Goal: Task Accomplishment & Management: Complete application form

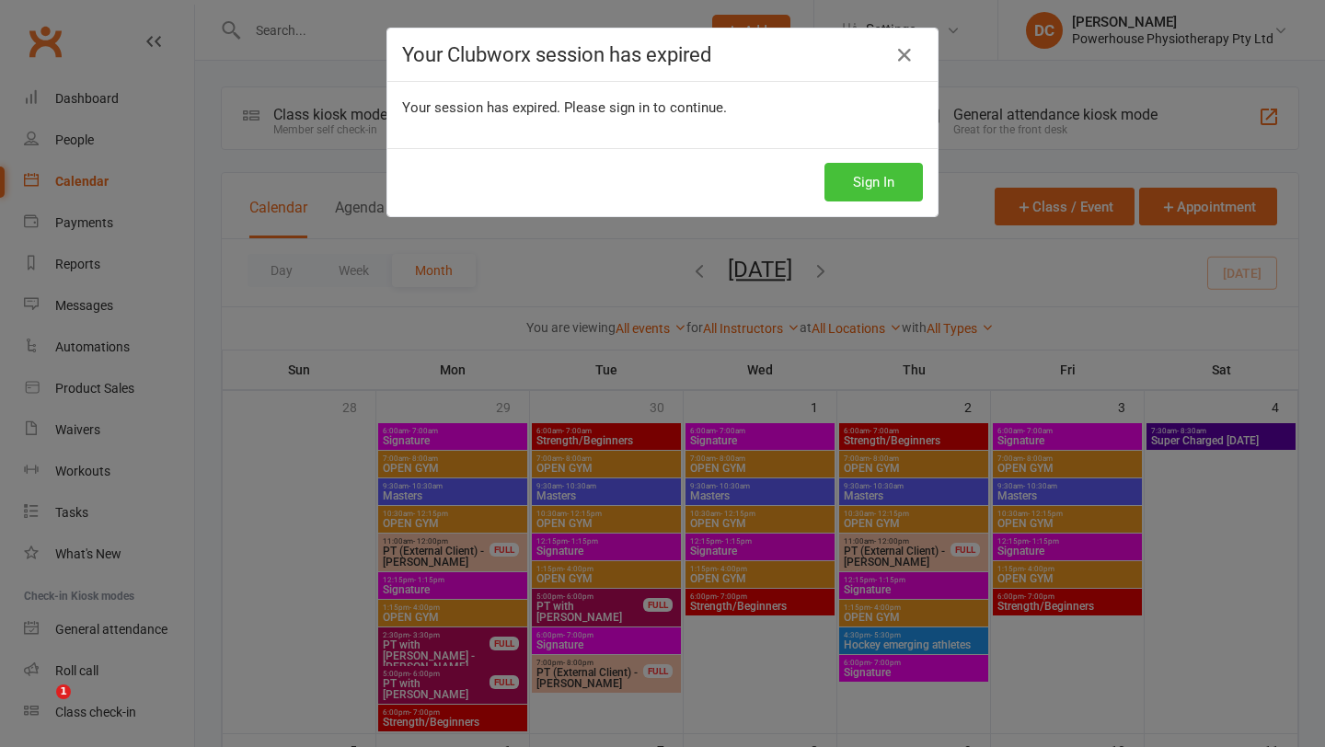
scroll to position [763, 0]
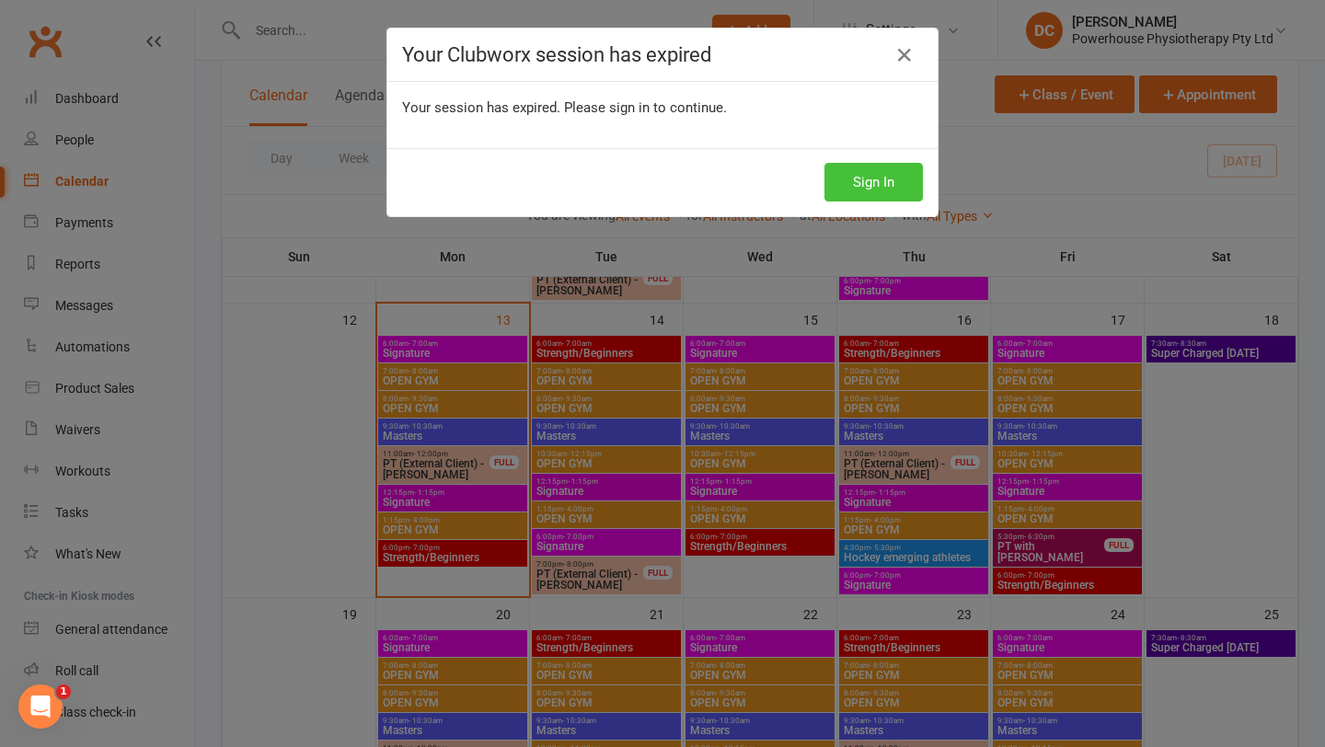
click at [849, 171] on button "Sign In" at bounding box center [873, 182] width 98 height 39
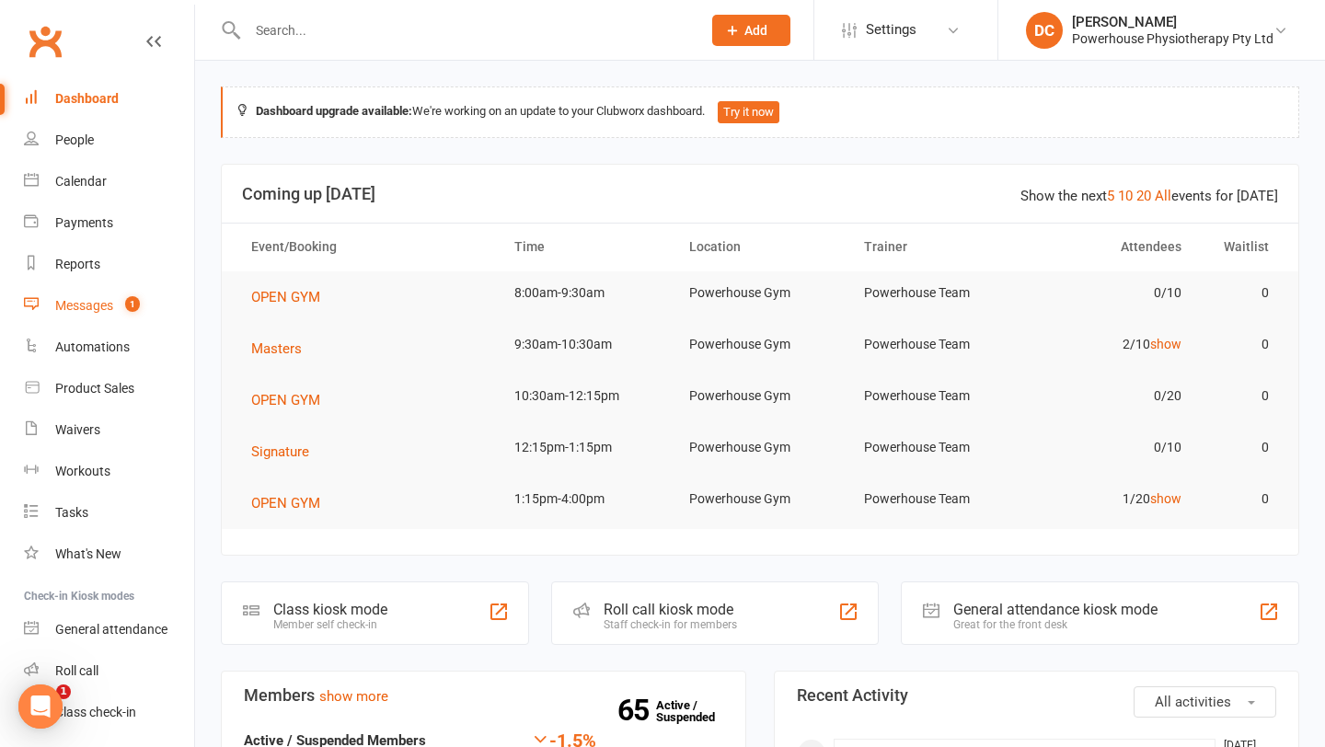
click at [80, 310] on div "Messages" at bounding box center [84, 305] width 58 height 15
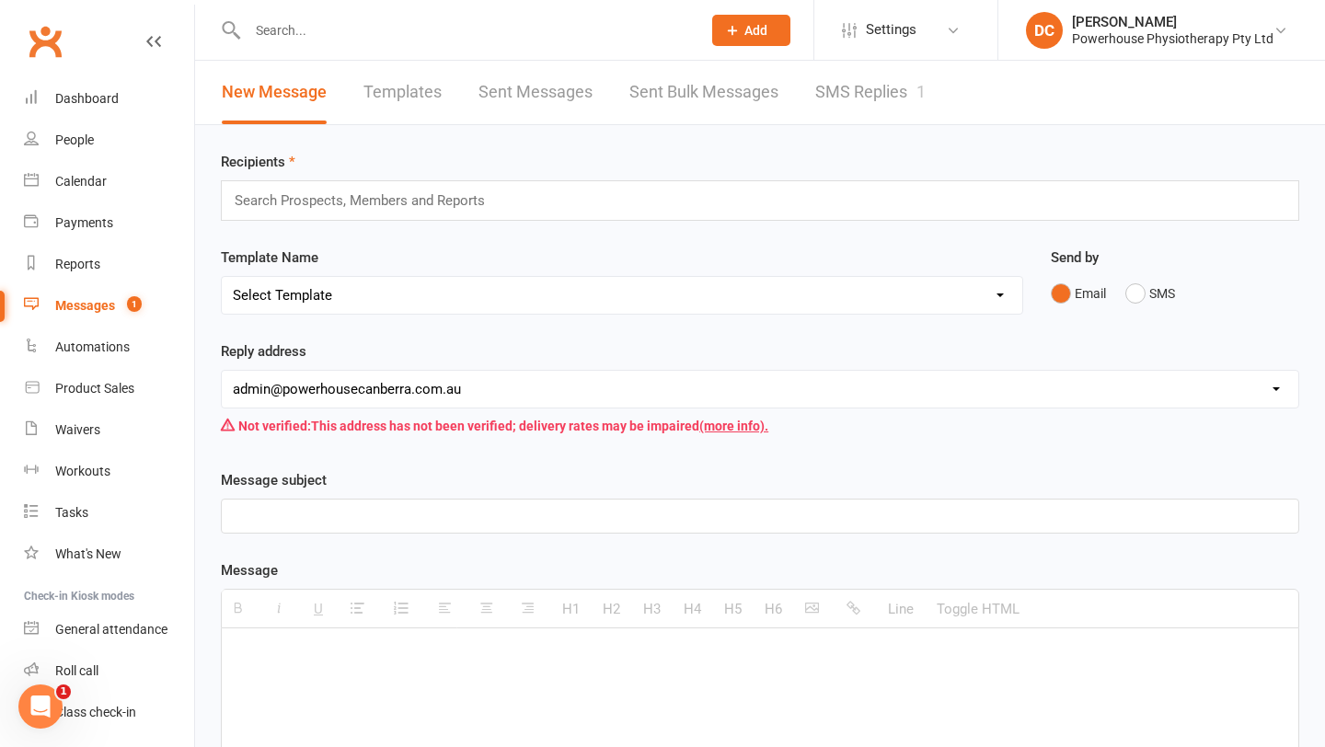
click at [864, 95] on link "SMS Replies 1" at bounding box center [870, 92] width 110 height 63
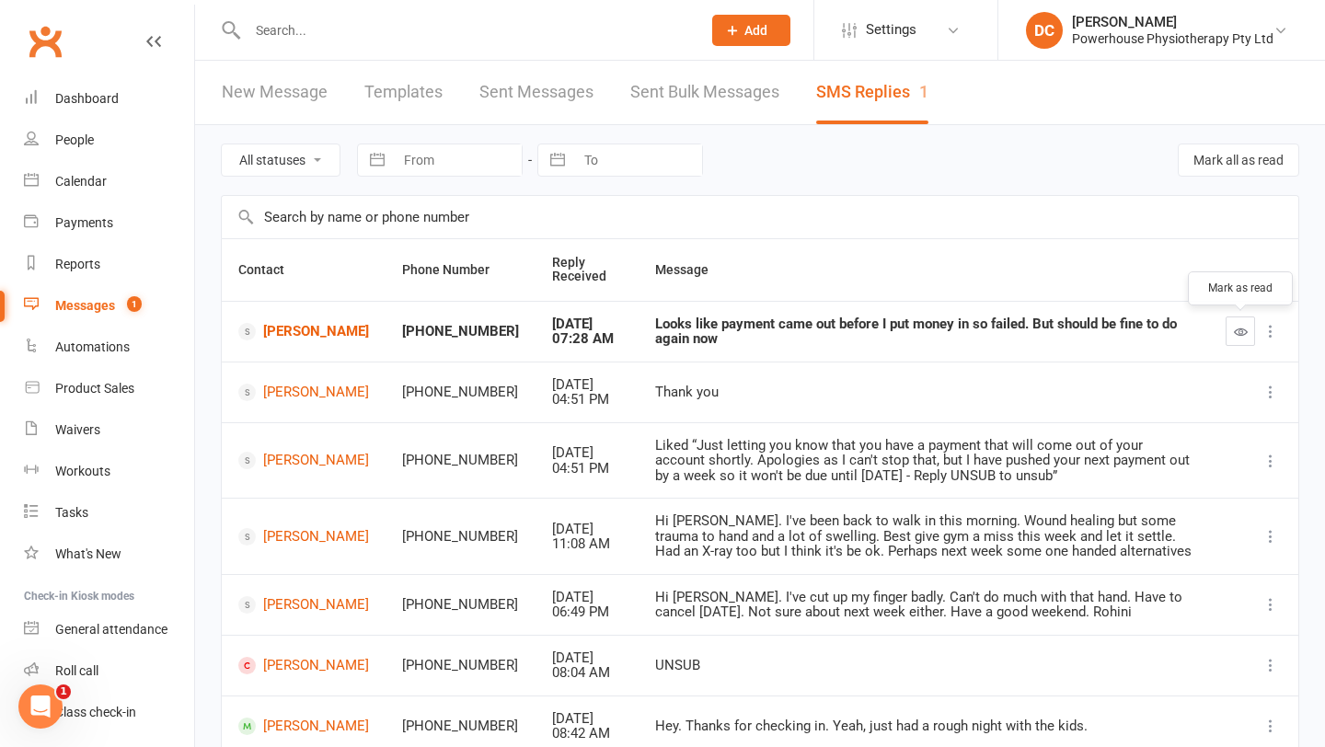
click at [1238, 332] on icon "button" at bounding box center [1241, 332] width 14 height 14
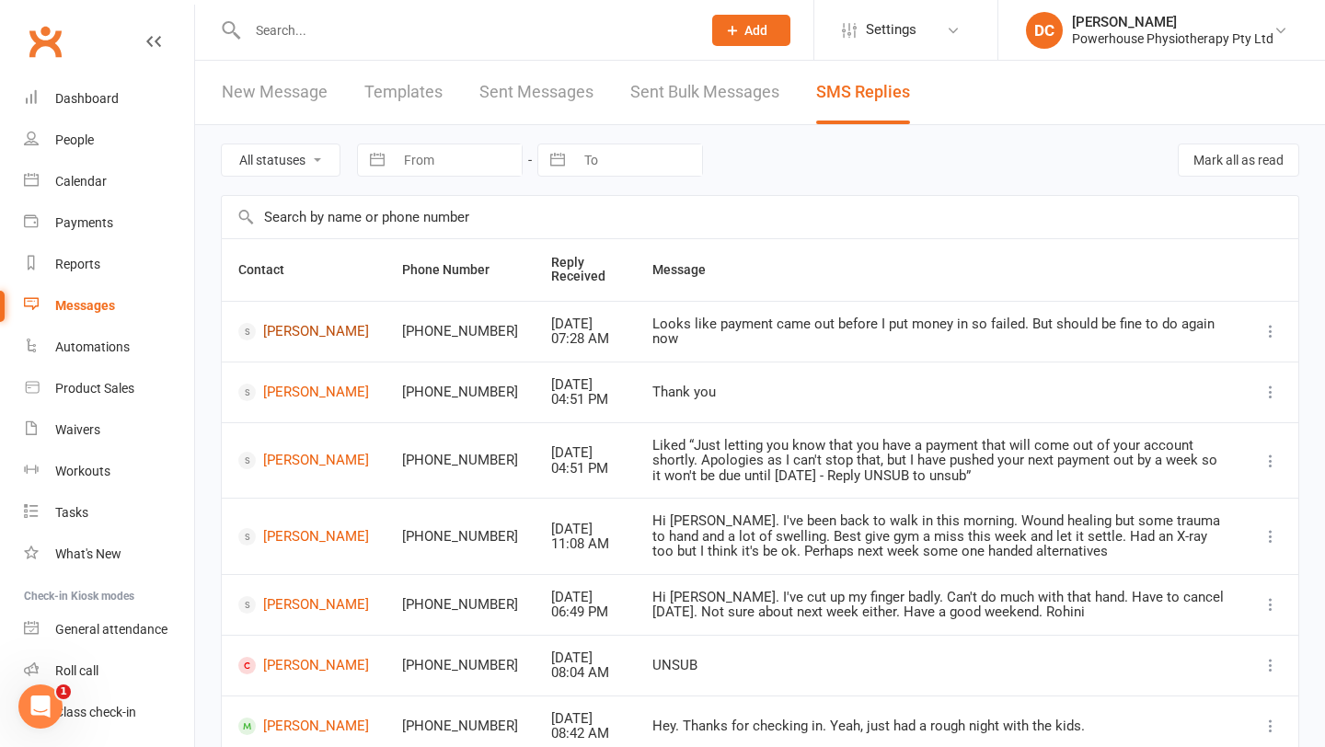
click at [280, 339] on link "[PERSON_NAME]" at bounding box center [303, 331] width 131 height 17
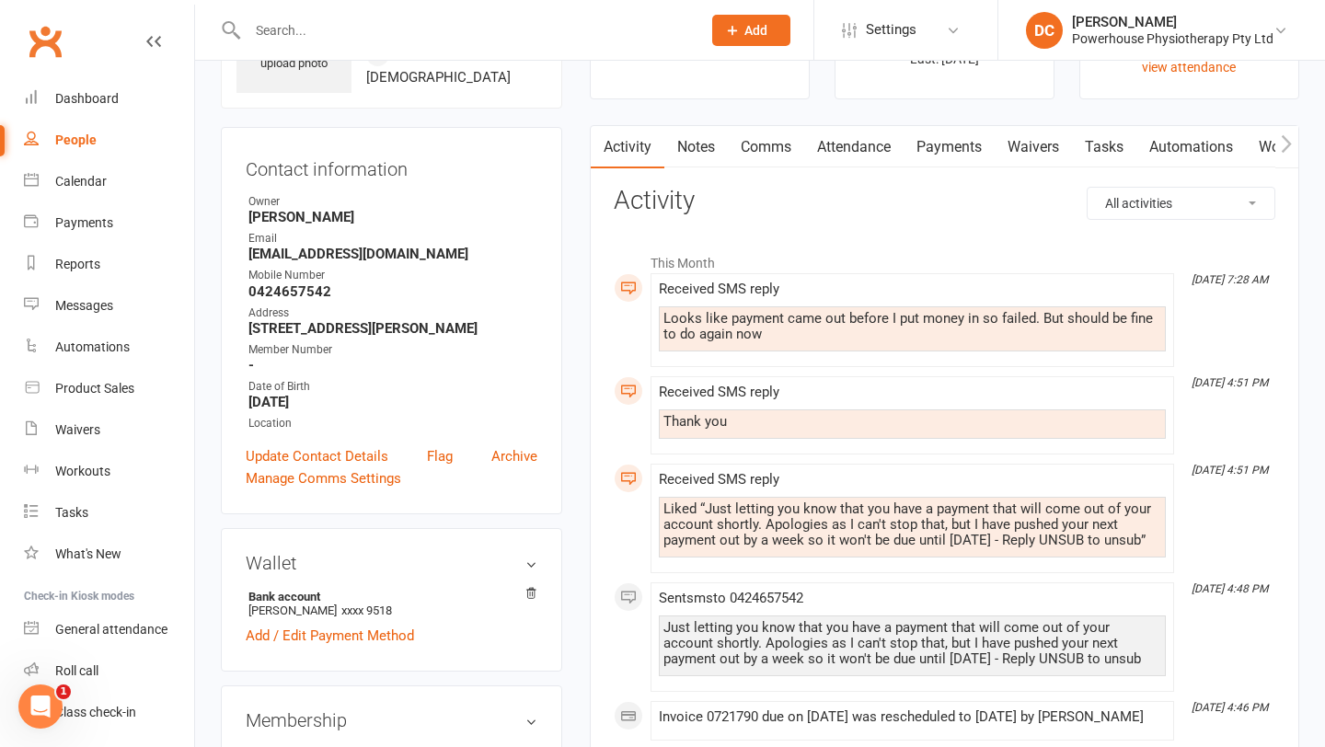
scroll to position [131, 0]
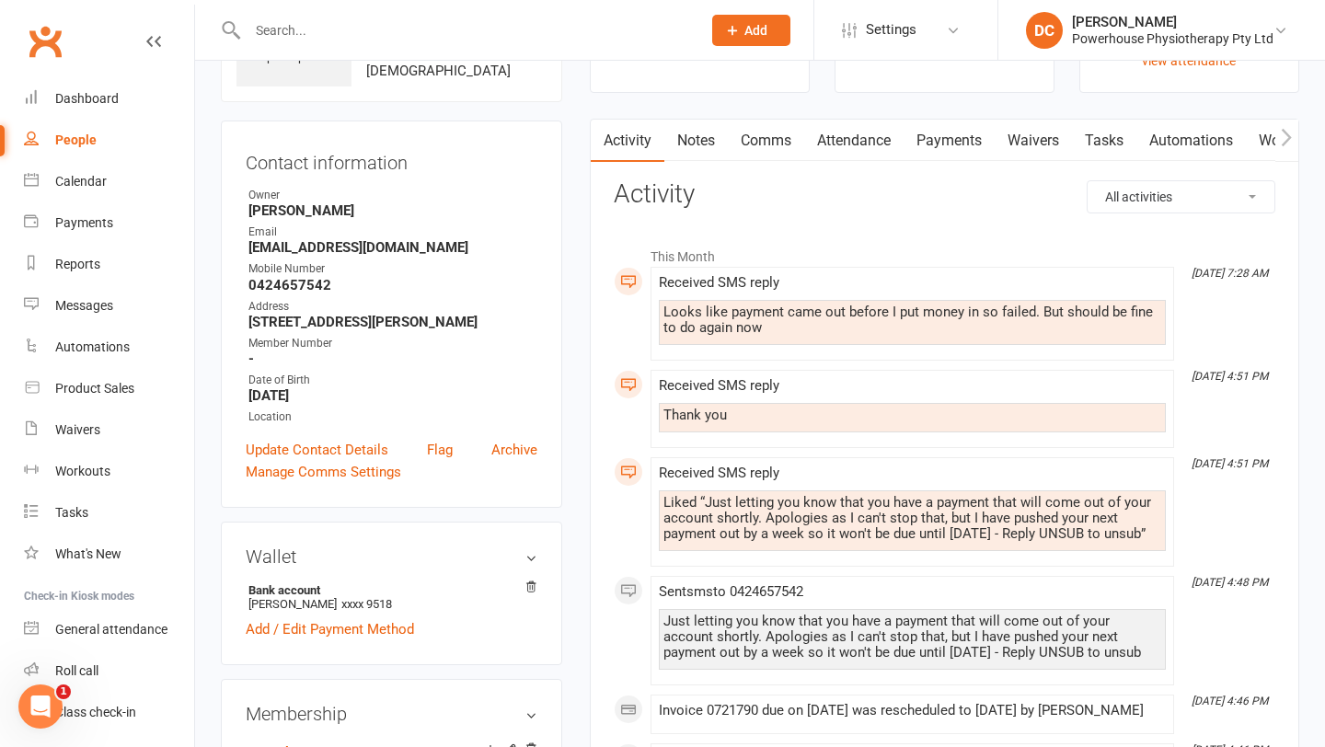
click at [765, 139] on link "Comms" at bounding box center [766, 141] width 76 height 42
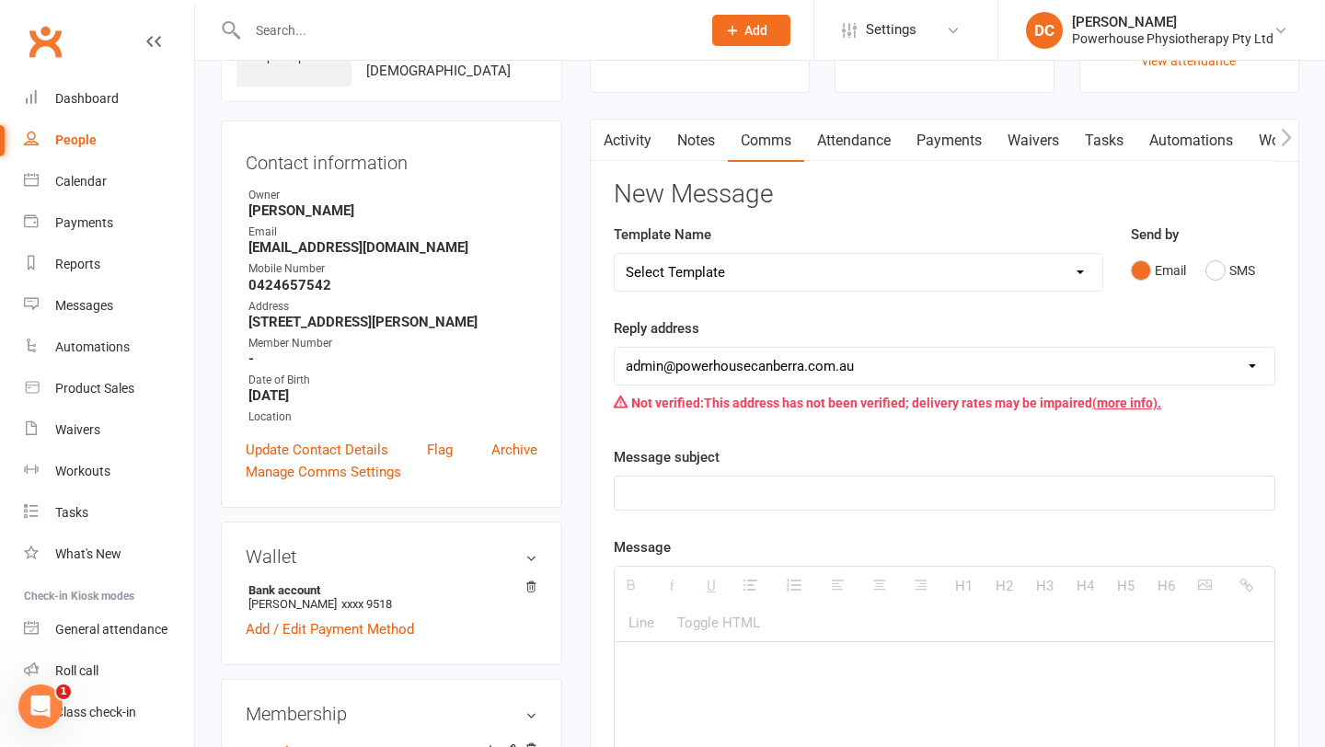
click at [844, 146] on link "Attendance" at bounding box center [853, 141] width 99 height 42
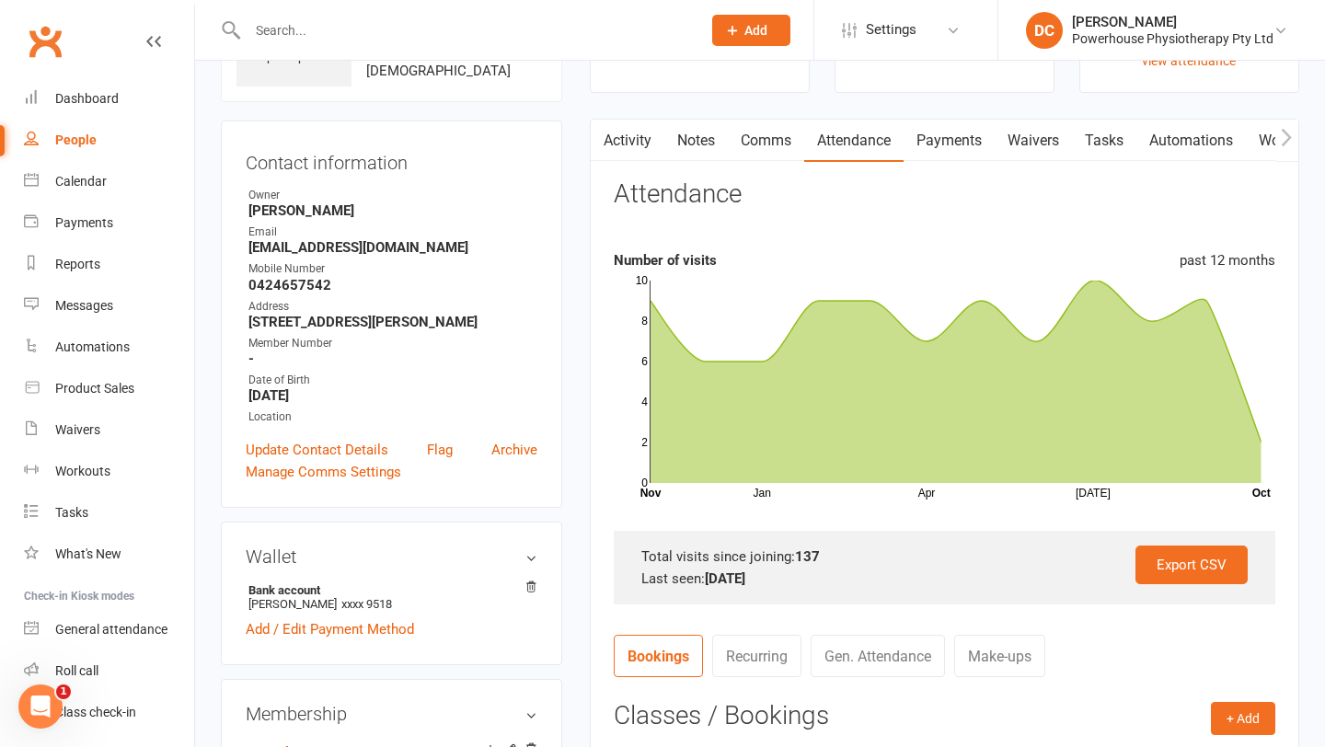
click at [779, 142] on link "Comms" at bounding box center [766, 141] width 76 height 42
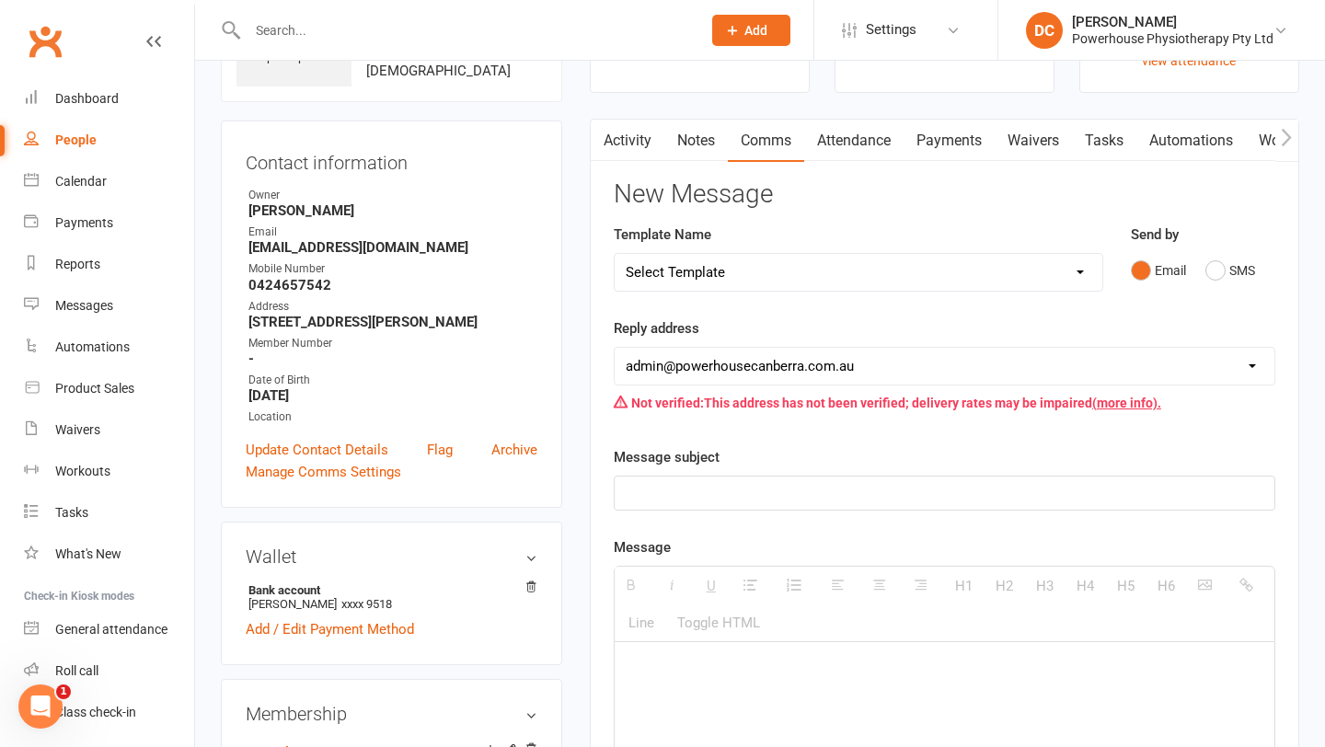
click at [644, 143] on link "Activity" at bounding box center [628, 141] width 74 height 42
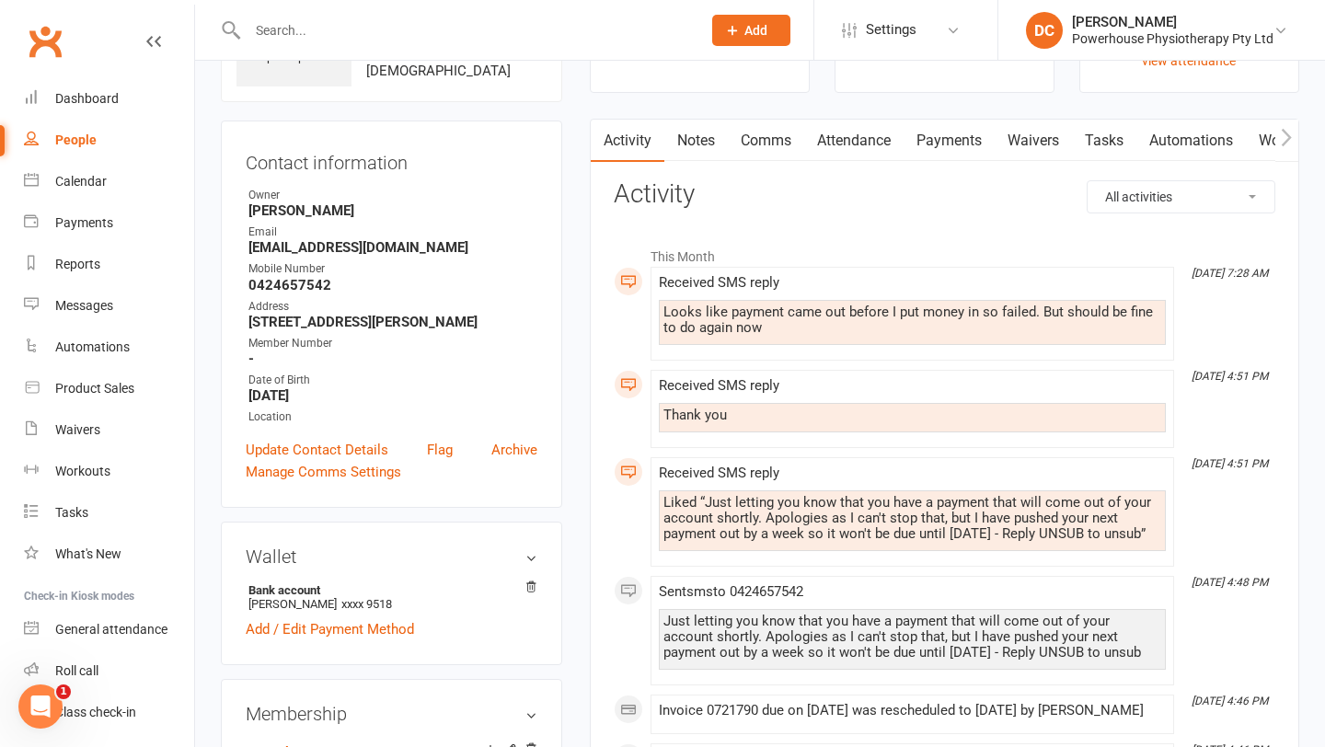
click at [958, 144] on link "Payments" at bounding box center [948, 141] width 91 height 42
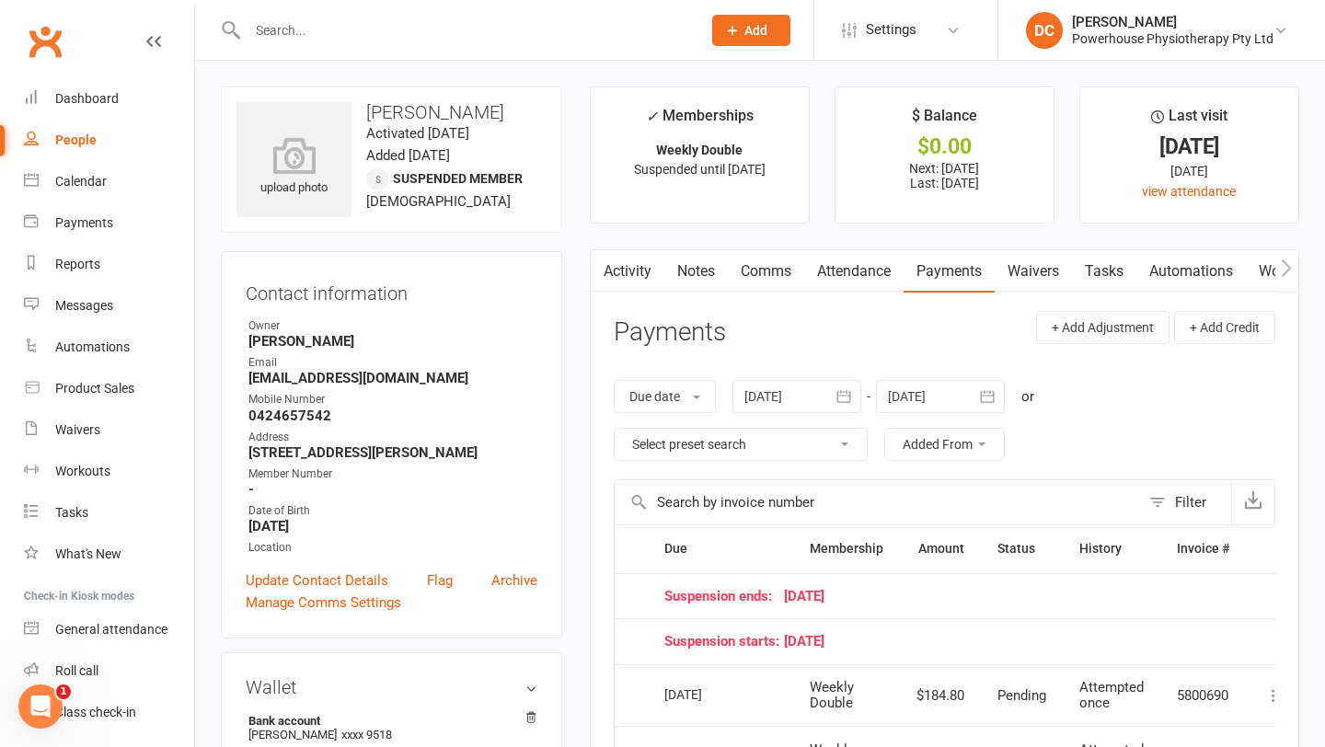
click at [89, 131] on link "People" at bounding box center [109, 140] width 170 height 41
select select "100"
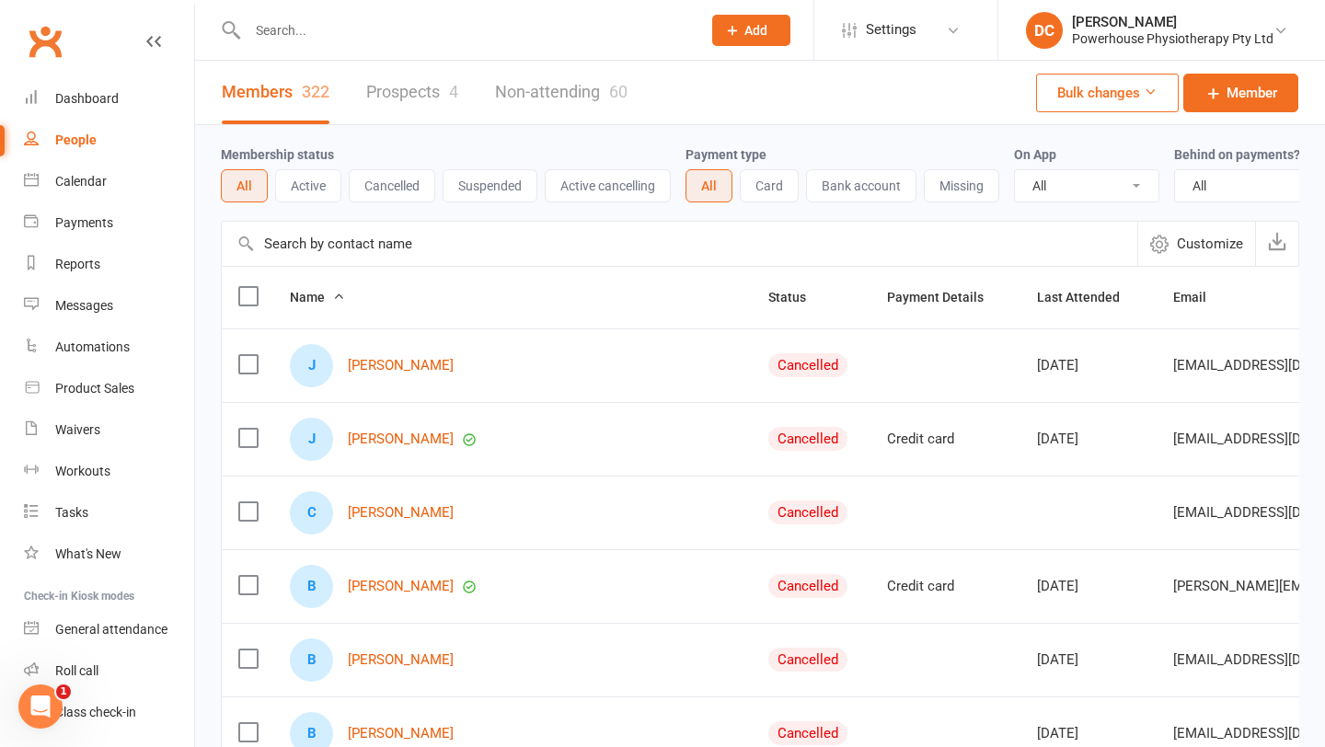
click at [405, 96] on link "Prospects 4" at bounding box center [412, 92] width 92 height 63
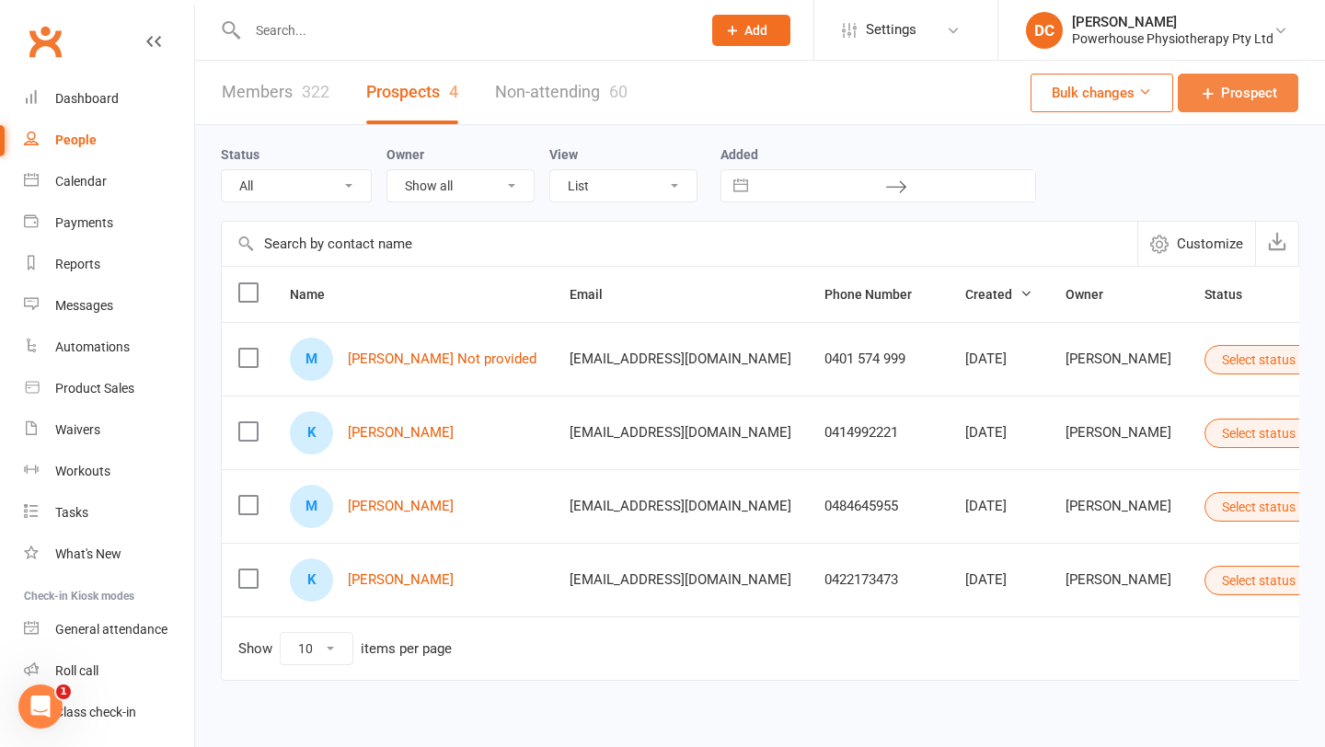
click at [1217, 90] on icon at bounding box center [1208, 93] width 18 height 18
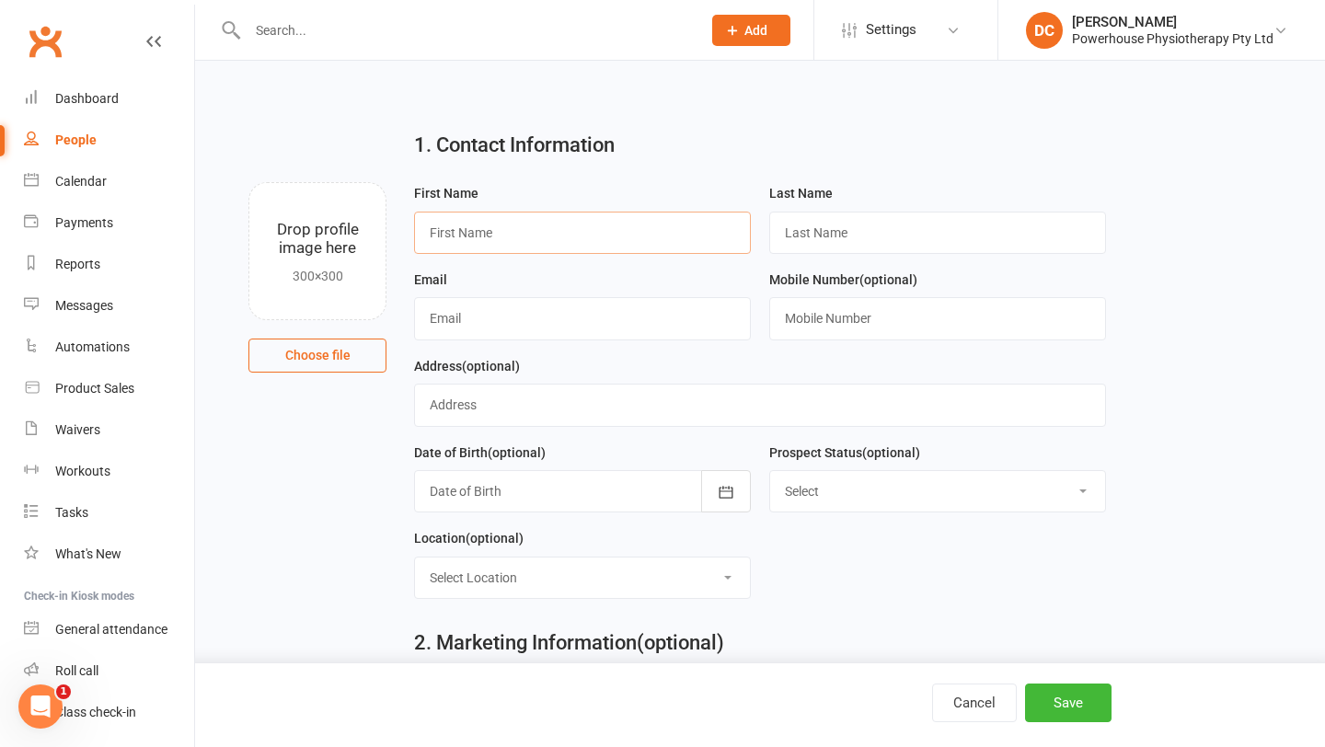
click at [563, 227] on input "text" at bounding box center [582, 233] width 337 height 42
type input "Cat"
type input "[PERSON_NAME]"
click at [519, 327] on input "text" at bounding box center [582, 318] width 337 height 42
type input "[EMAIL_ADDRESS][PERSON_NAME][DOMAIN_NAME]"
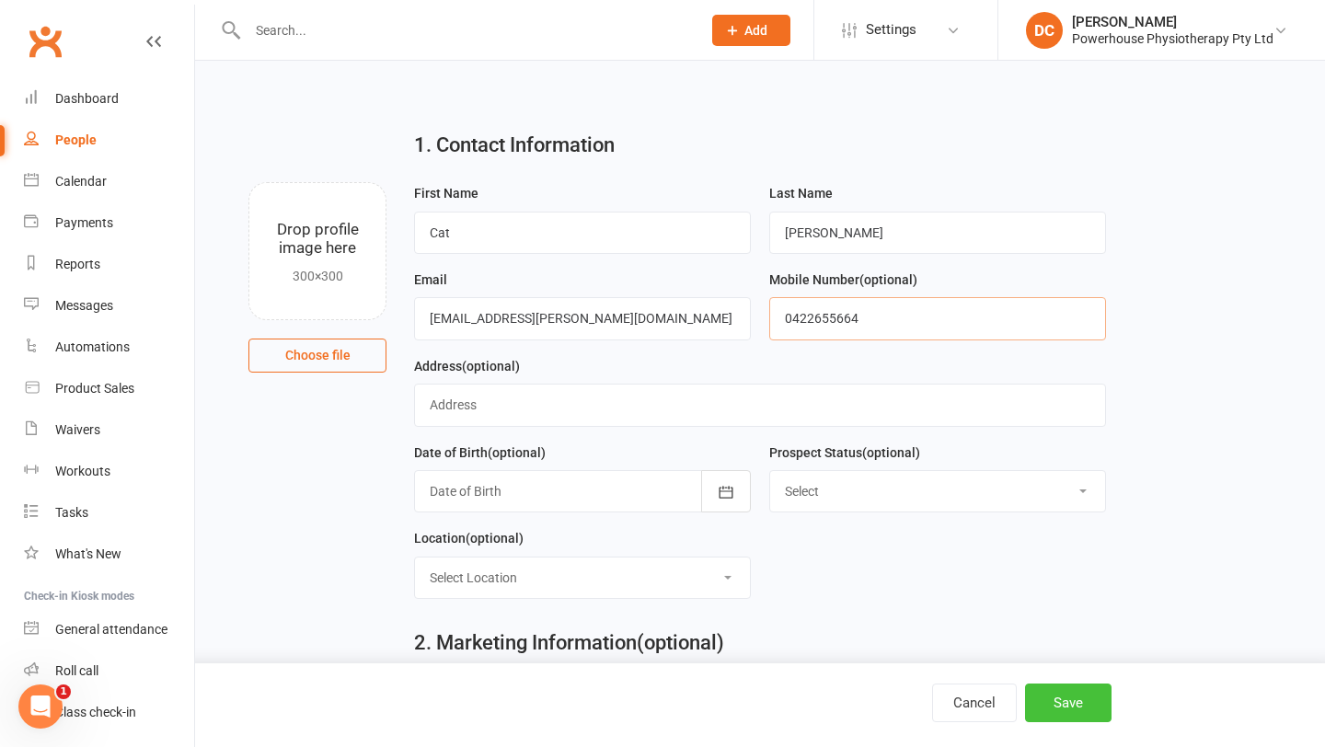
type input "0422655664"
click at [1075, 700] on button "Save" at bounding box center [1068, 702] width 86 height 39
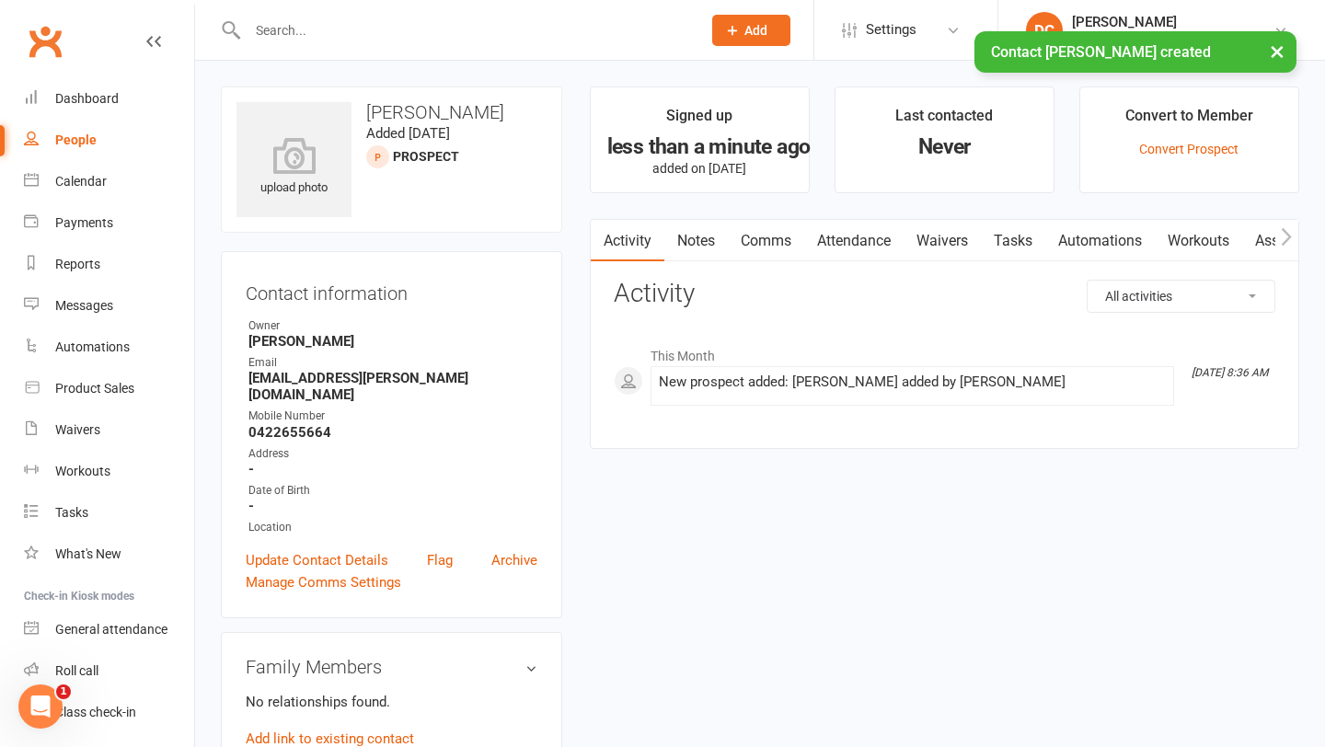
click at [779, 242] on link "Comms" at bounding box center [766, 241] width 76 height 42
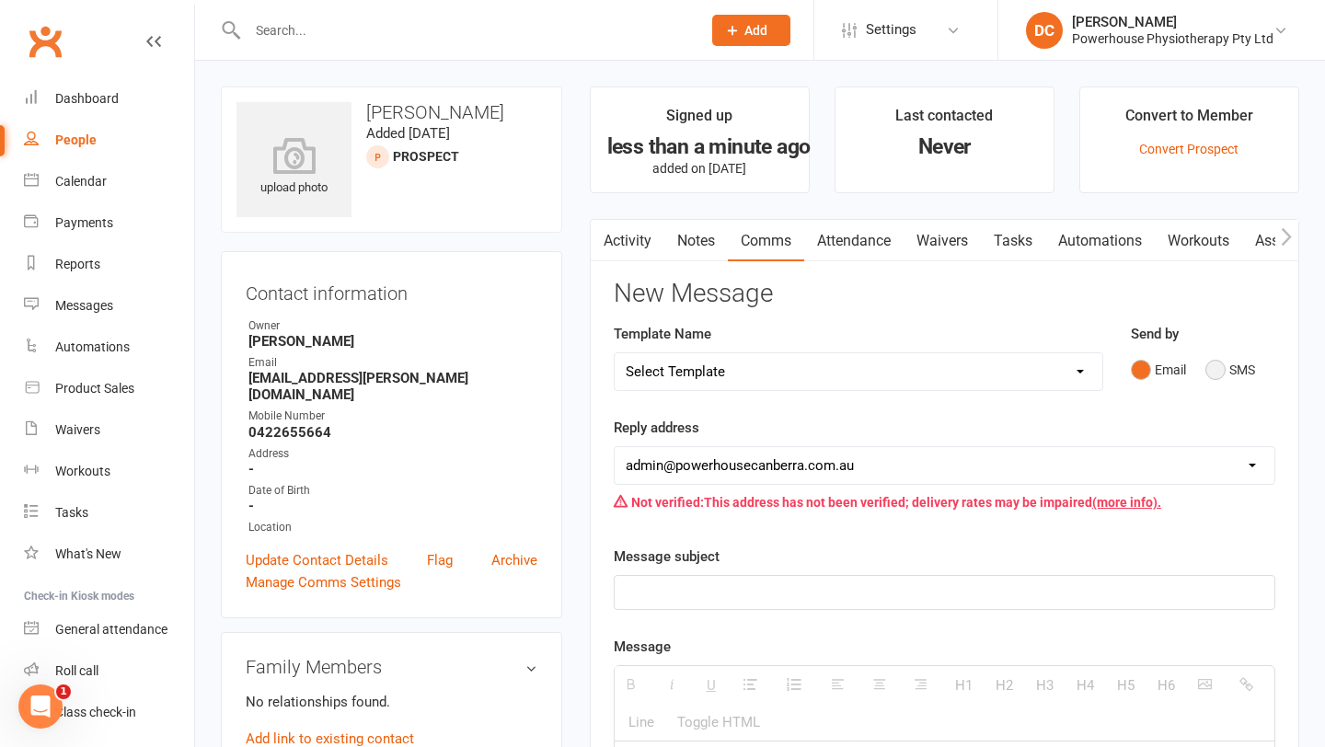
click at [1210, 369] on button "SMS" at bounding box center [1230, 369] width 50 height 35
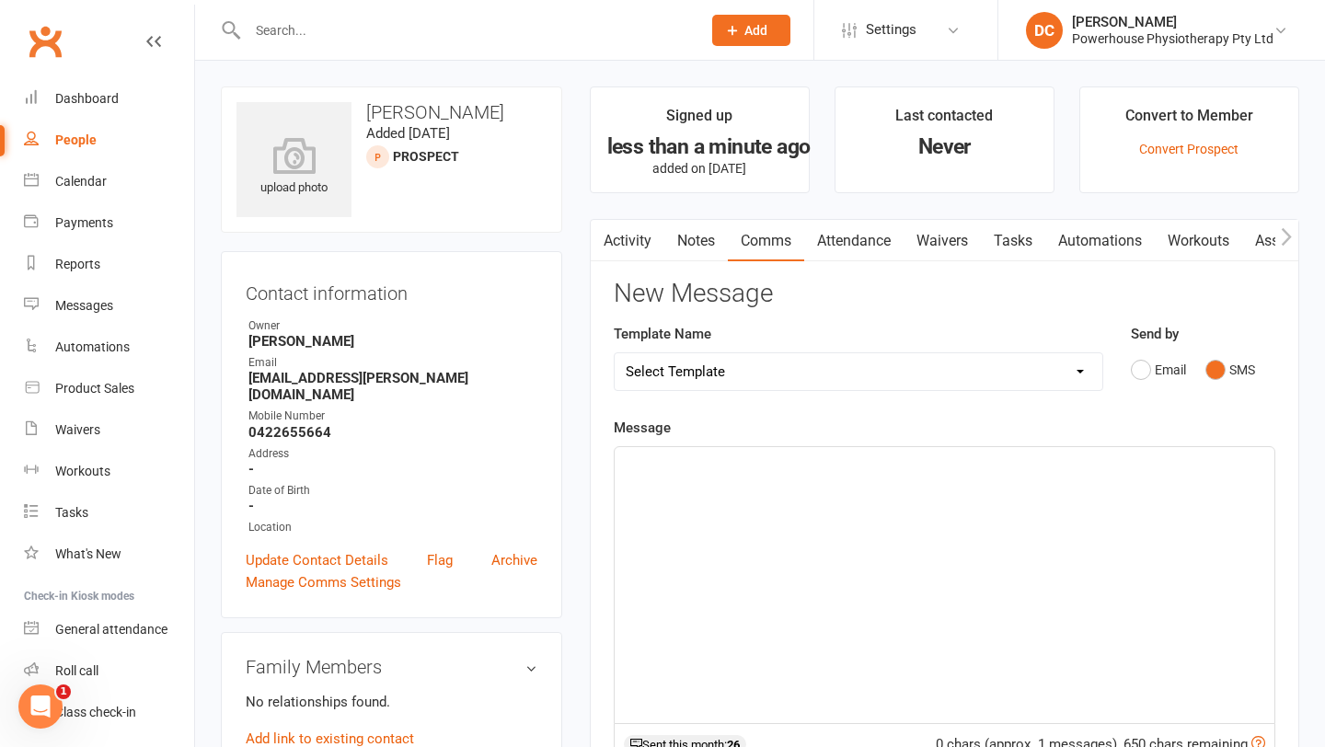
click at [843, 465] on p at bounding box center [943, 467] width 637 height 22
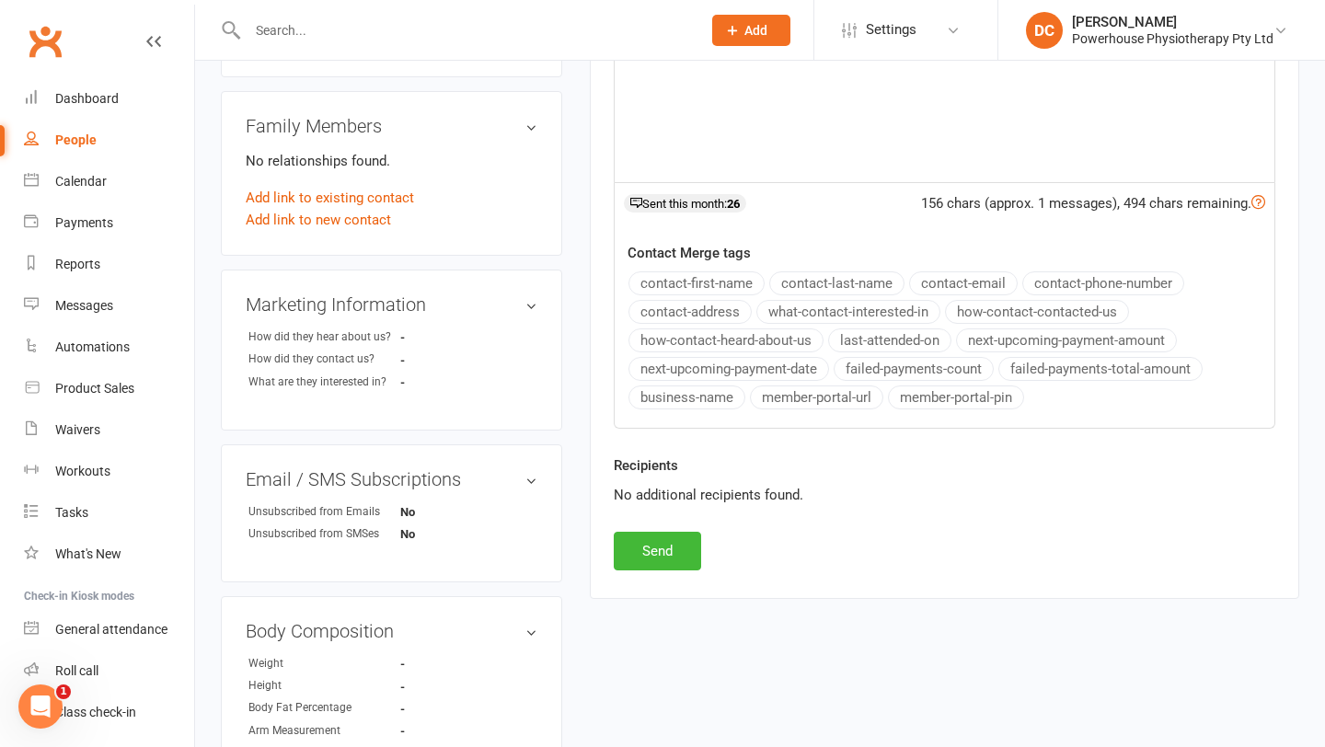
scroll to position [552, 0]
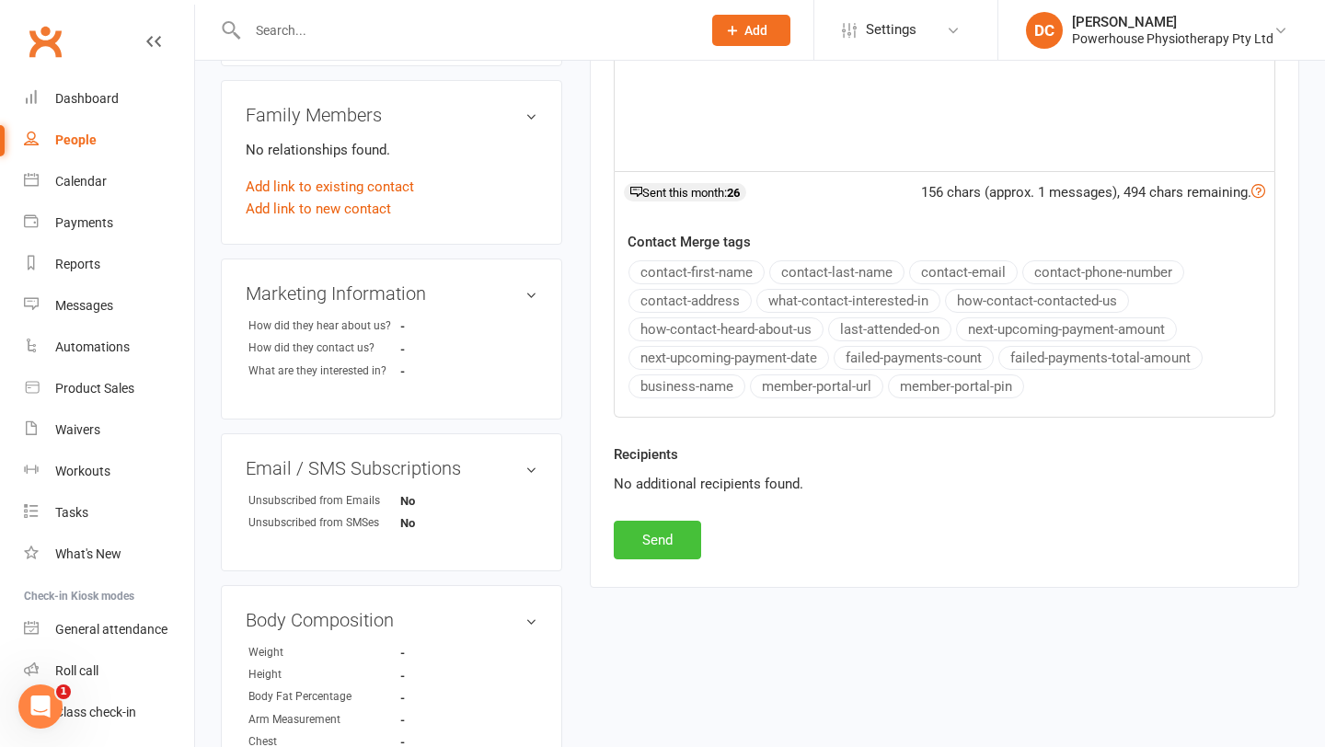
click at [677, 538] on button "Send" at bounding box center [657, 540] width 87 height 39
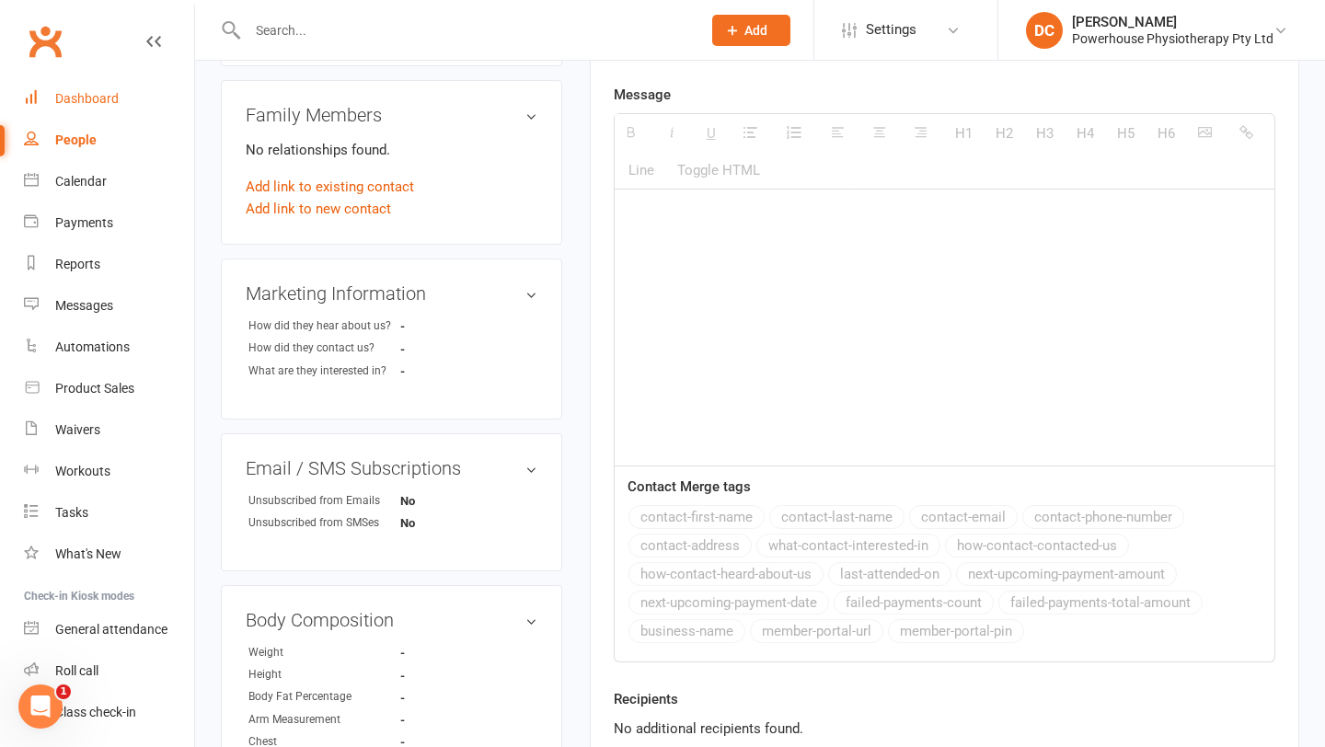
click at [104, 99] on div "Dashboard" at bounding box center [86, 98] width 63 height 15
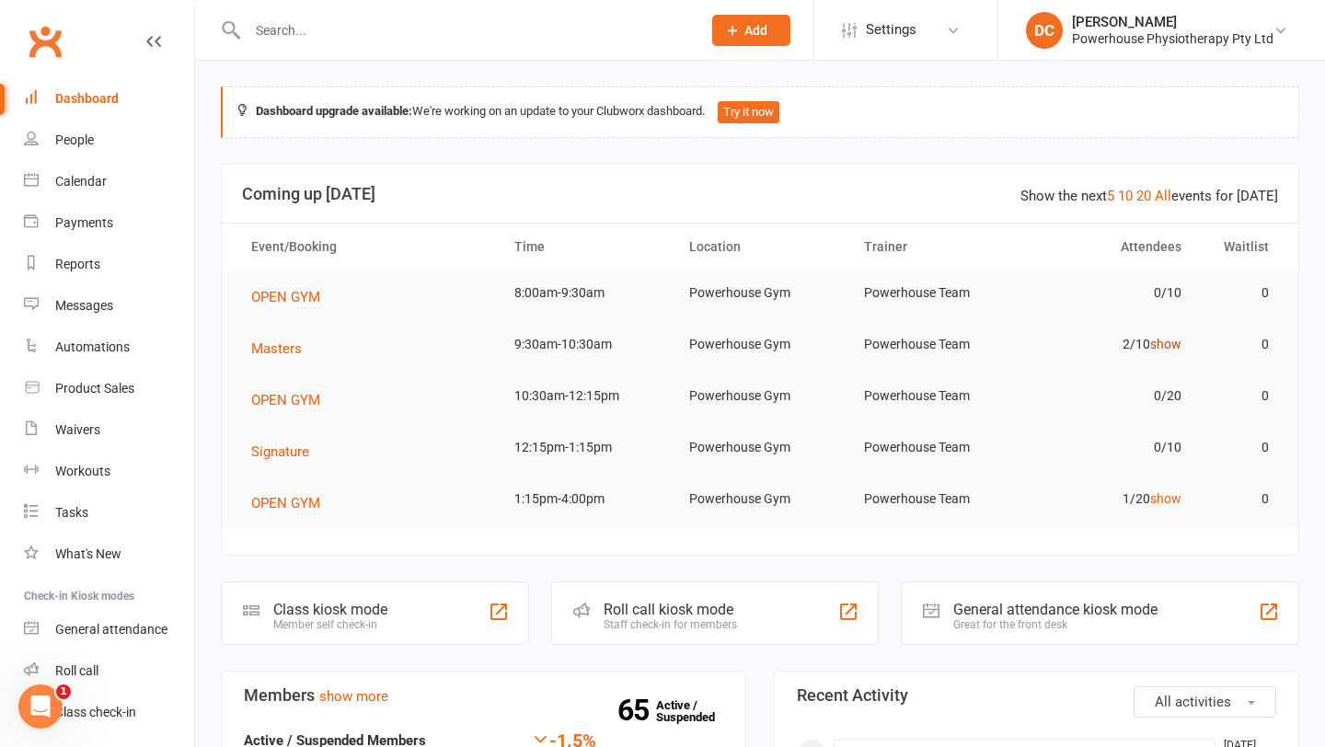
click at [1167, 342] on link "show" at bounding box center [1165, 344] width 31 height 15
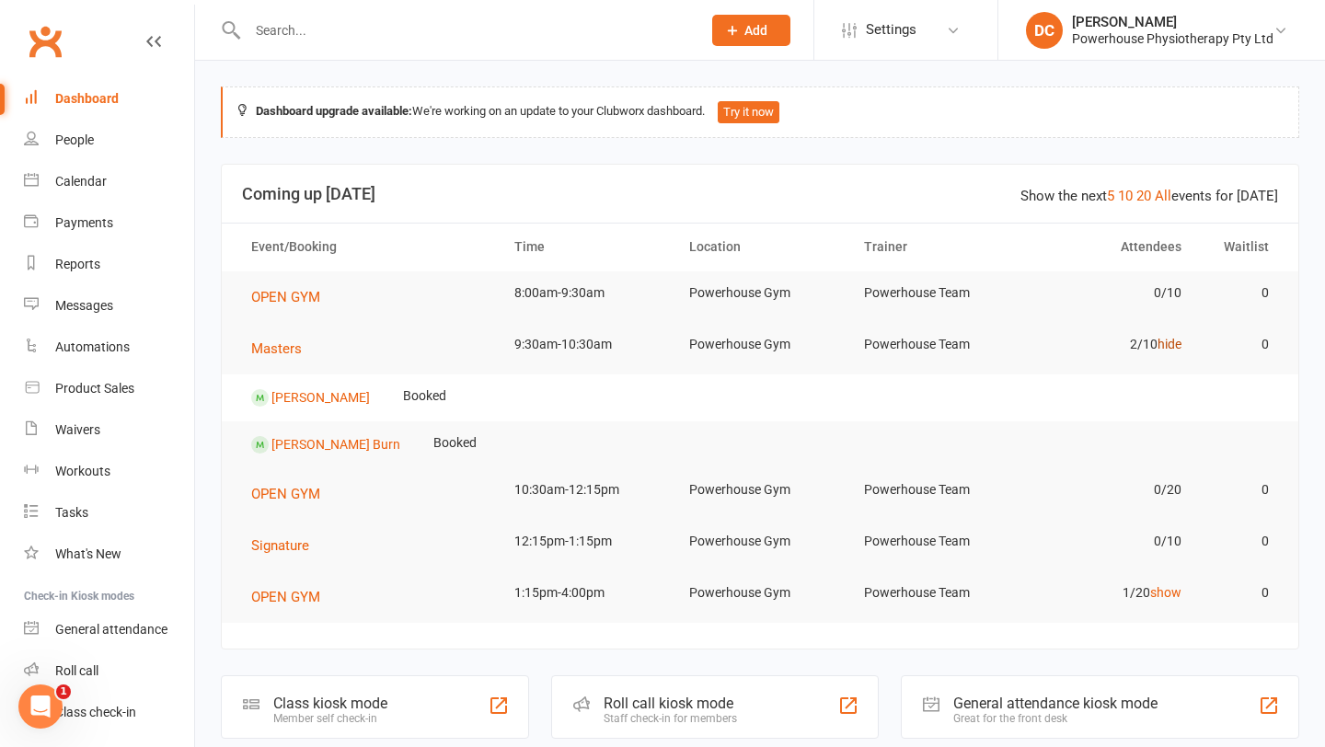
click at [1166, 346] on link "hide" at bounding box center [1169, 344] width 24 height 15
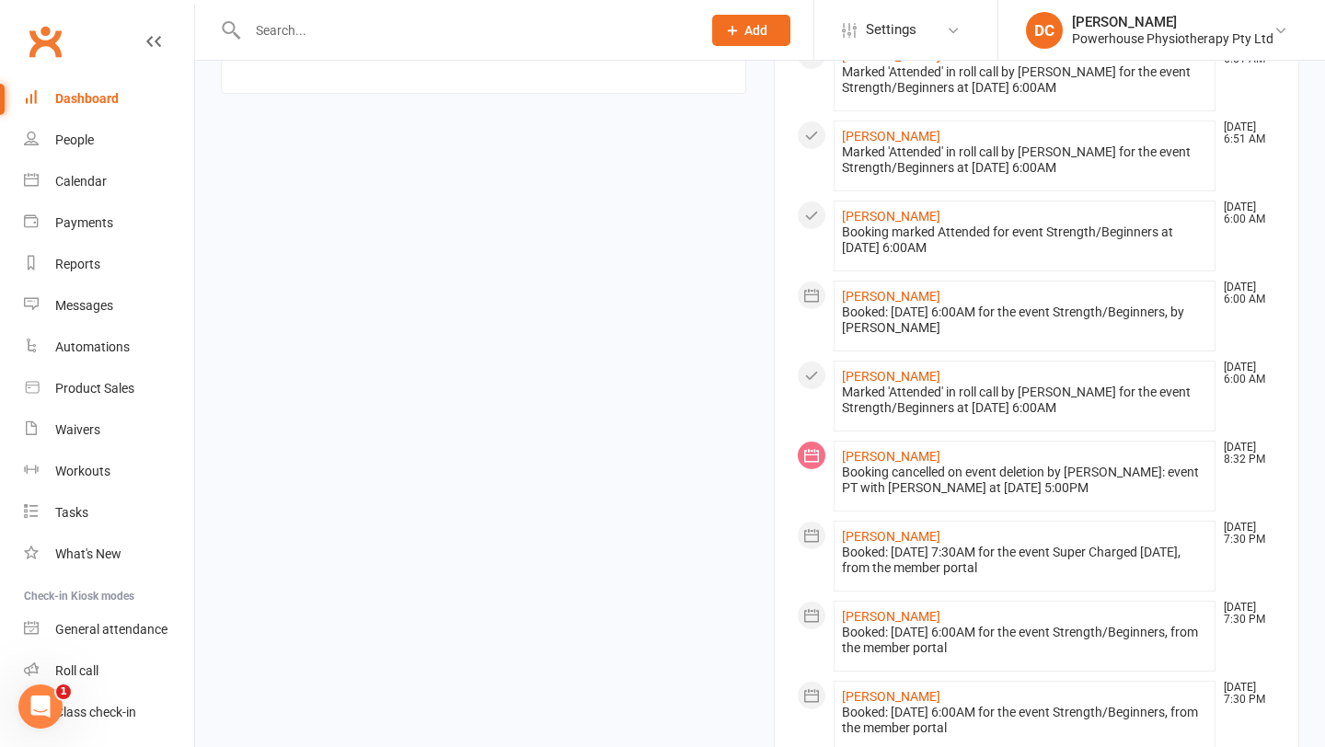
scroll to position [1153, 0]
